Goal: Information Seeking & Learning: Learn about a topic

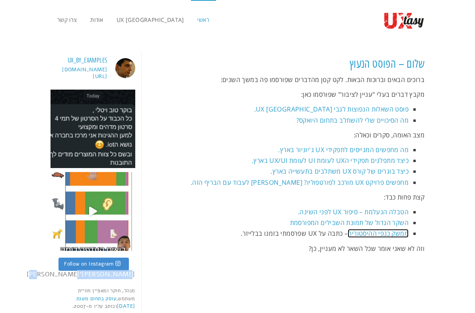
click at [385, 234] on link "ממשק כנפי ההיסטוריה" at bounding box center [378, 233] width 61 height 9
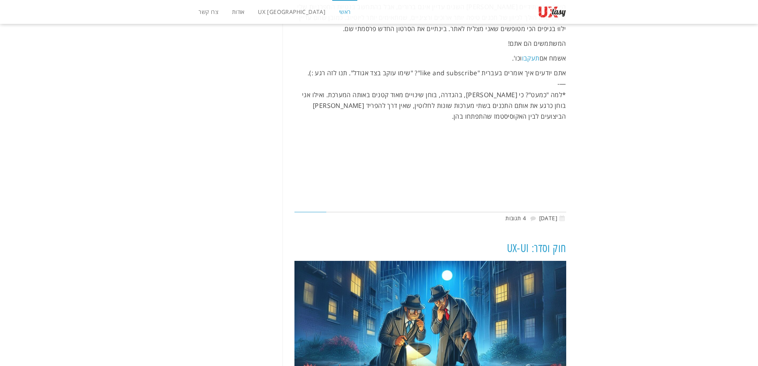
scroll to position [995, 0]
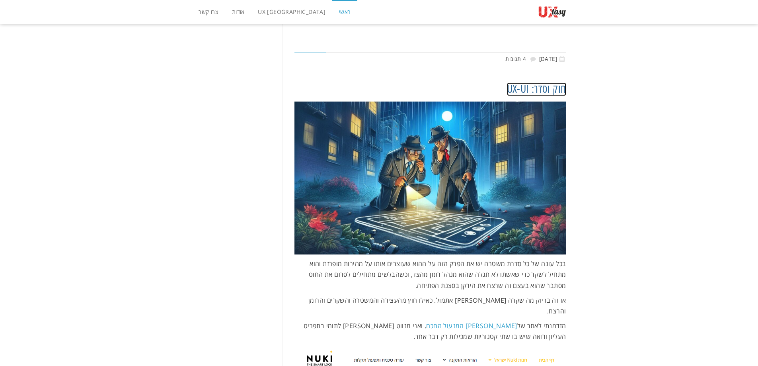
drag, startPoint x: 536, startPoint y: 75, endPoint x: 542, endPoint y: 45, distance: 30.0
click at [475, 82] on link "חוק וסדר: UX-UI" at bounding box center [536, 89] width 59 height 14
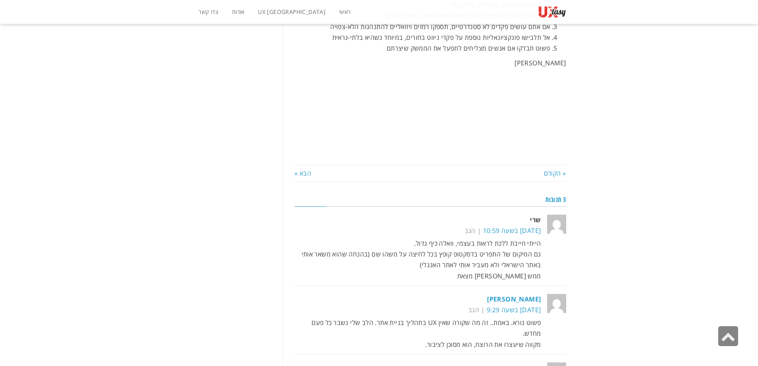
scroll to position [1790, 0]
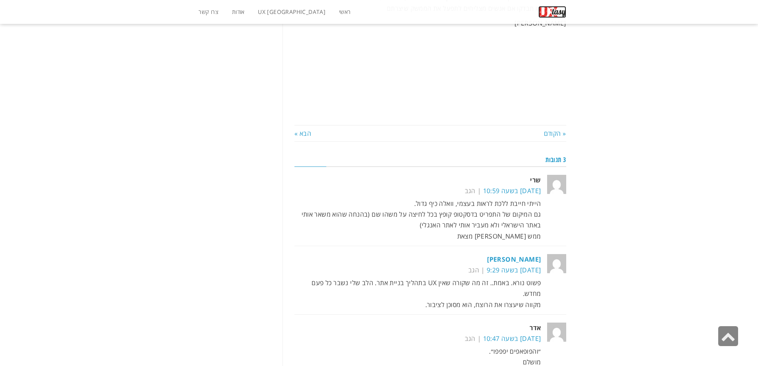
click at [564, 11] on img at bounding box center [552, 12] width 28 height 12
